Goal: Task Accomplishment & Management: Manage account settings

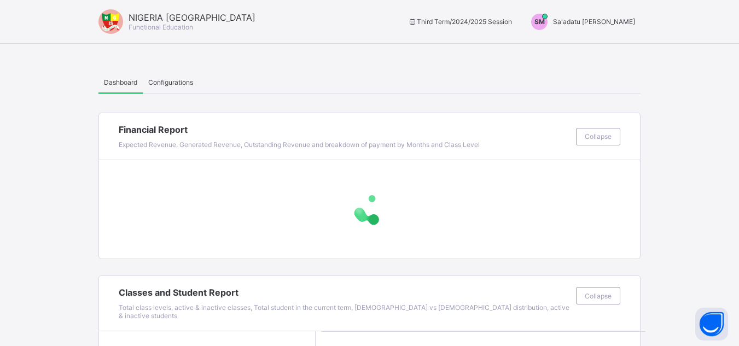
click at [600, 25] on span "Sa'adatu [PERSON_NAME]" at bounding box center [594, 21] width 82 height 8
click at [598, 41] on ul "Switch to Admin View Logout" at bounding box center [593, 58] width 93 height 44
click at [598, 19] on span "Sa'adatu [PERSON_NAME]" at bounding box center [594, 21] width 82 height 8
click at [600, 46] on span "Switch to Admin View" at bounding box center [593, 46] width 83 height 13
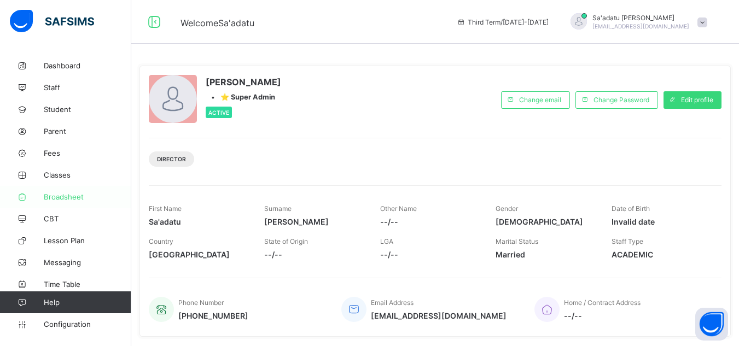
click at [57, 192] on span "Broadsheet" at bounding box center [87, 196] width 87 height 9
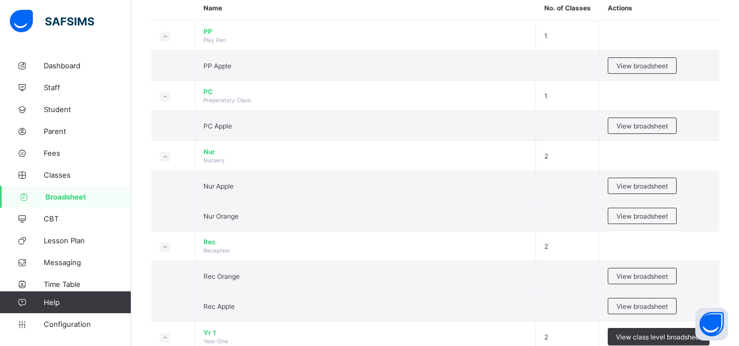
scroll to position [132, 0]
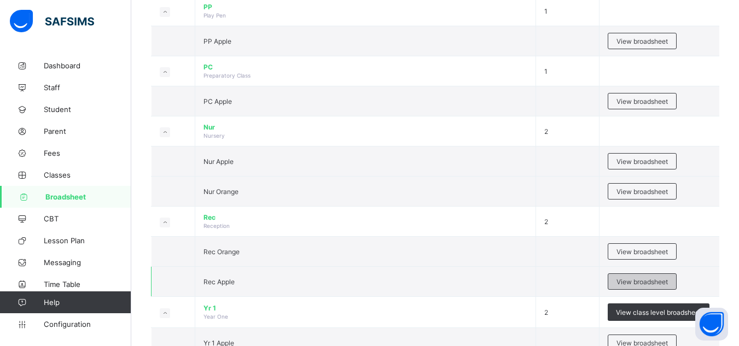
click at [659, 282] on span "View broadsheet" at bounding box center [641, 282] width 51 height 8
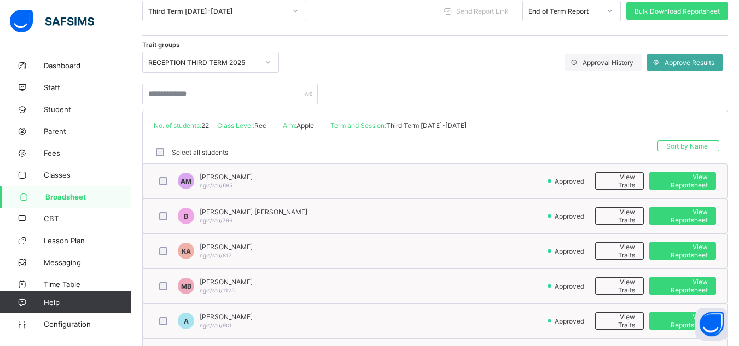
scroll to position [187, 0]
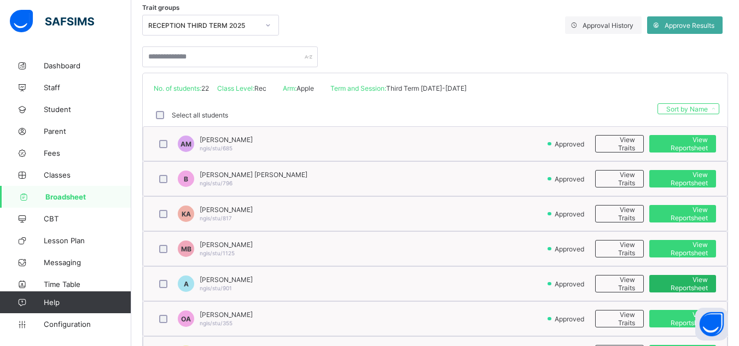
click at [701, 288] on span "View Reportsheet" at bounding box center [682, 284] width 50 height 16
click at [67, 113] on span "Student" at bounding box center [87, 109] width 87 height 9
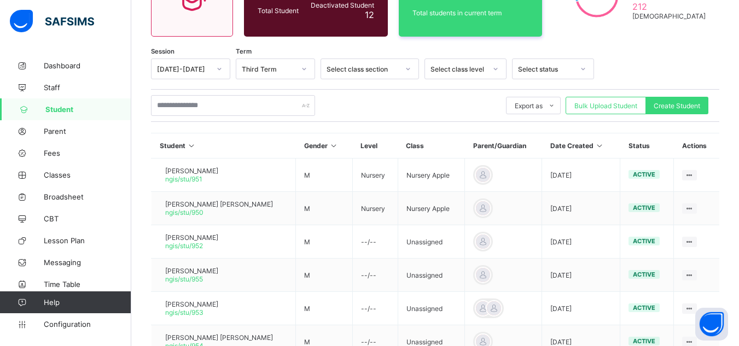
scroll to position [187, 0]
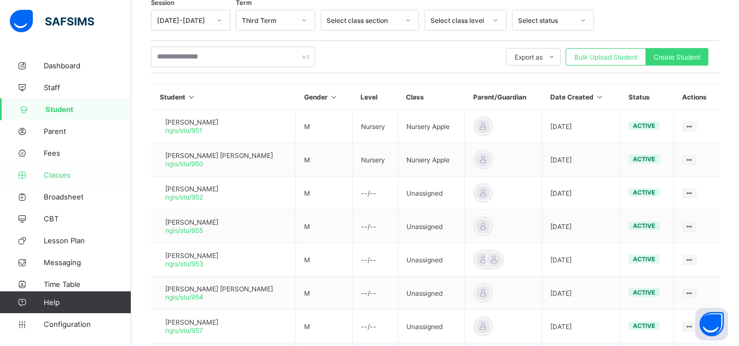
click at [66, 172] on span "Classes" at bounding box center [87, 175] width 87 height 9
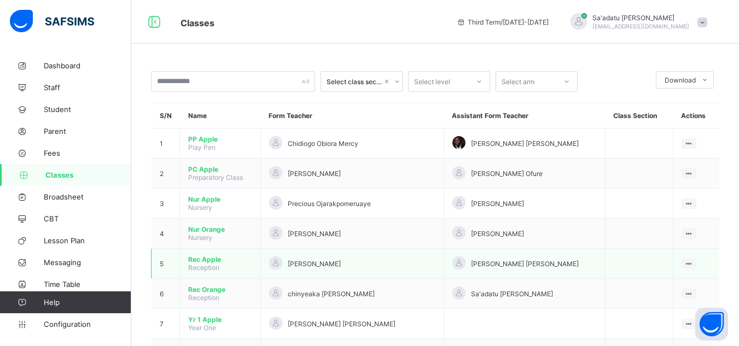
click at [199, 258] on span "Rec Apple" at bounding box center [220, 259] width 64 height 8
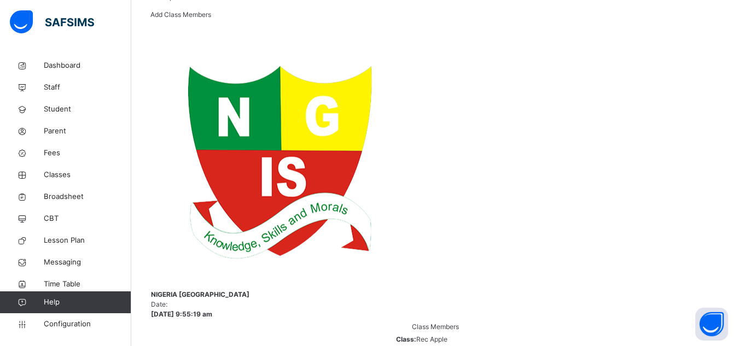
scroll to position [199, 0]
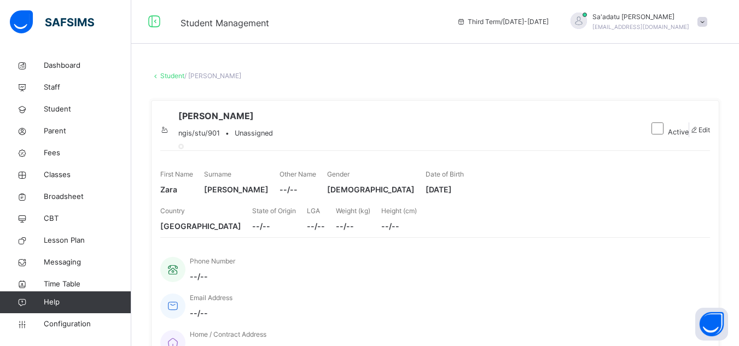
click at [698, 134] on span "Edit" at bounding box center [703, 130] width 11 height 8
select select "**"
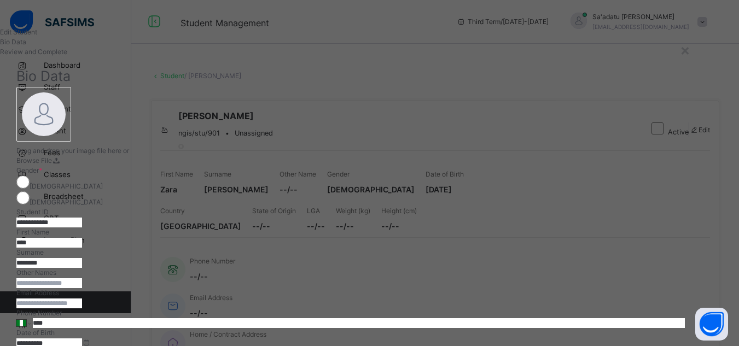
click at [82, 288] on input "text" at bounding box center [49, 283] width 66 height 10
type input "********"
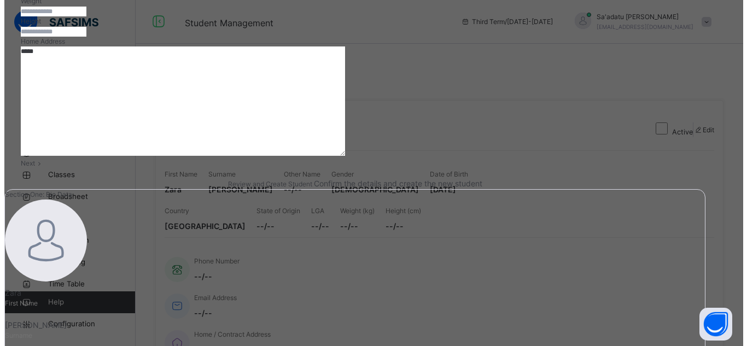
scroll to position [492, 0]
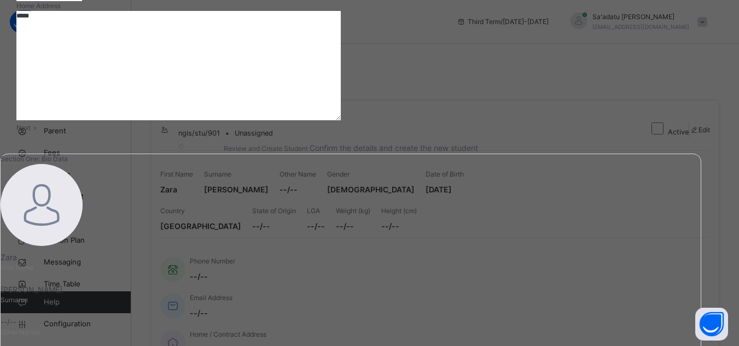
click at [660, 133] on div "Next" at bounding box center [350, 128] width 668 height 10
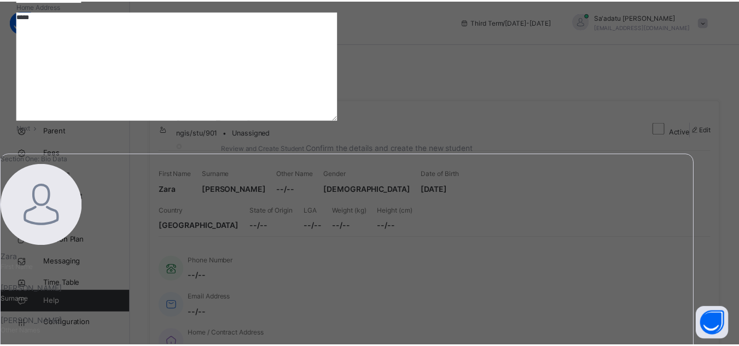
scroll to position [255, 0]
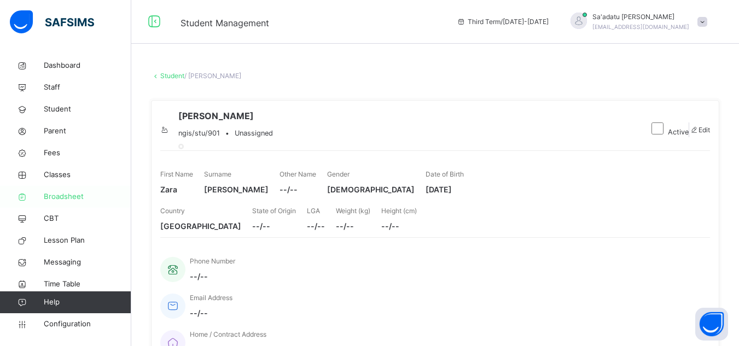
click at [55, 193] on span "Broadsheet" at bounding box center [87, 196] width 87 height 11
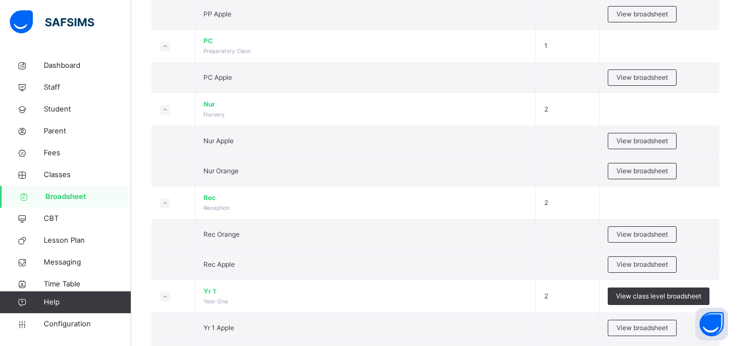
scroll to position [169, 0]
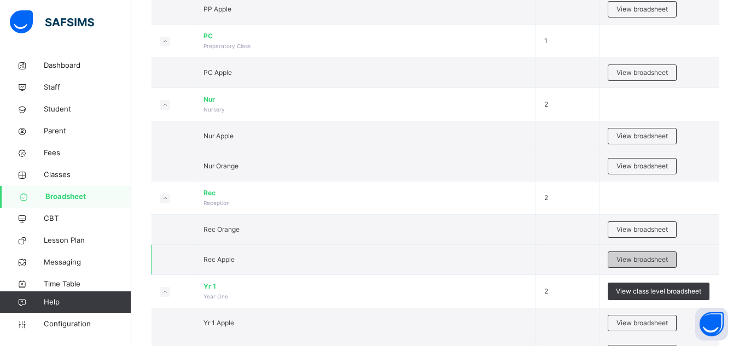
click at [631, 254] on div "View broadsheet" at bounding box center [642, 260] width 69 height 16
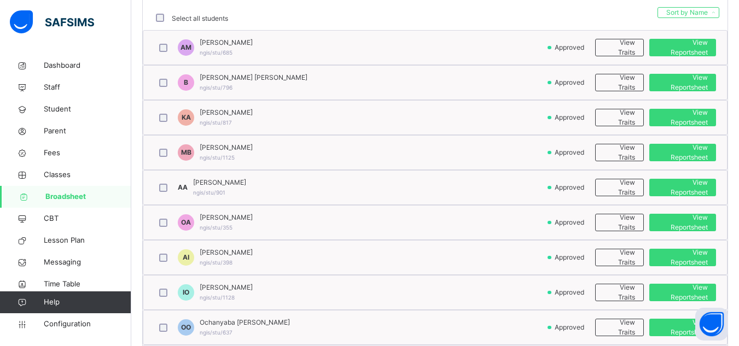
scroll to position [290, 0]
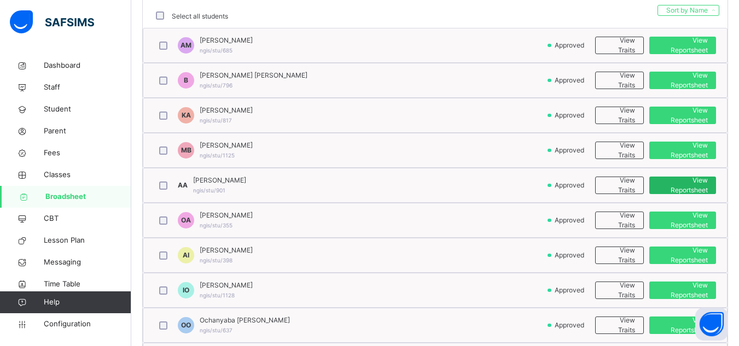
click at [682, 187] on span "View Reportsheet" at bounding box center [682, 186] width 50 height 20
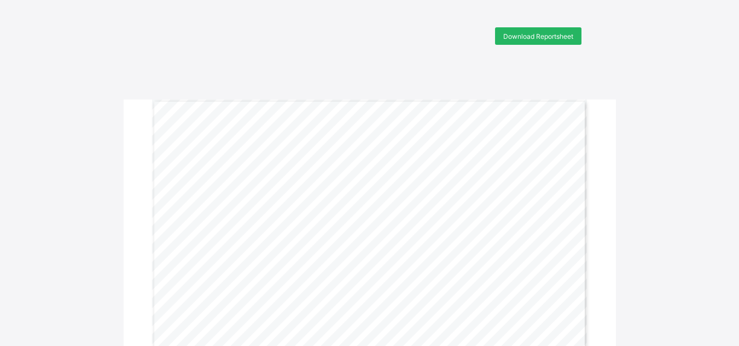
click at [520, 36] on span "Download Reportsheet" at bounding box center [538, 36] width 70 height 8
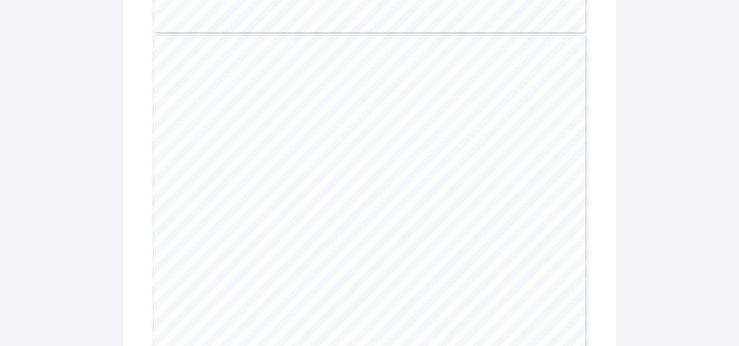
scroll to position [1186, 0]
